Goal: Task Accomplishment & Management: Use online tool/utility

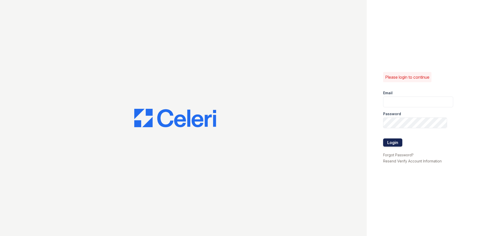
type input "[EMAIL_ADDRESS][DOMAIN_NAME]"
click at [390, 141] on button "Login" at bounding box center [392, 143] width 19 height 8
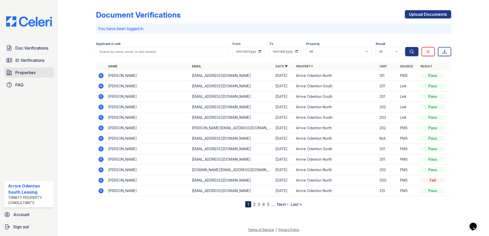
click at [28, 72] on span "Properties" at bounding box center [25, 73] width 20 height 6
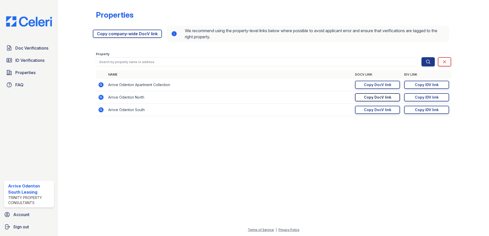
click at [371, 97] on div "Copy DocV link" at bounding box center [377, 97] width 27 height 5
